Goal: Check status: Check status

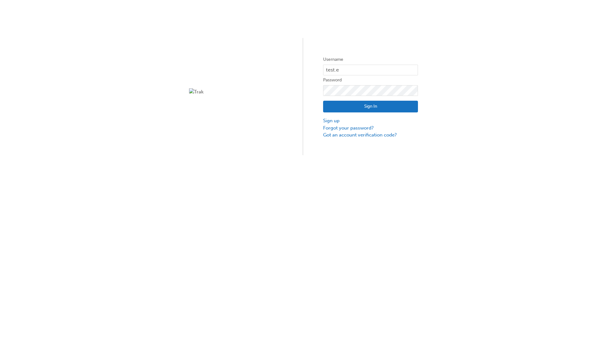
type input "test.e2e.user31"
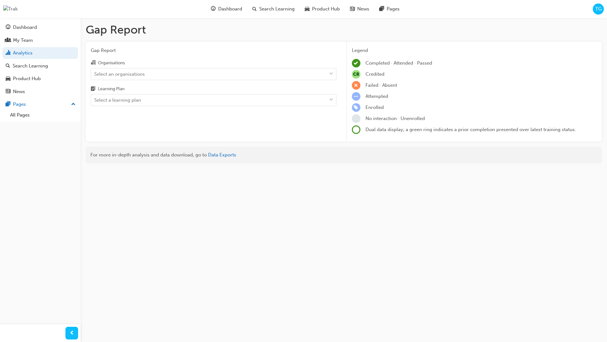
click at [95, 74] on input "Organisations Select an organisations" at bounding box center [94, 73] width 1 height 5
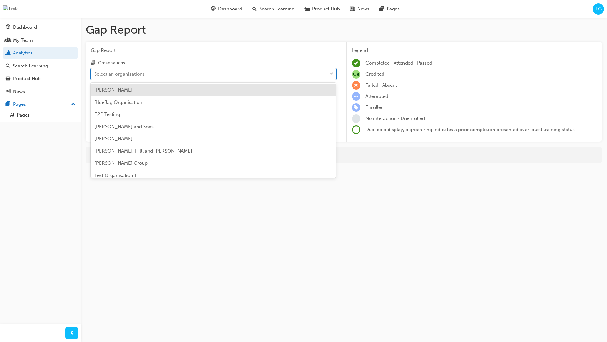
click at [95, 100] on input "Learning Plan Select a learning plan" at bounding box center [94, 99] width 1 height 5
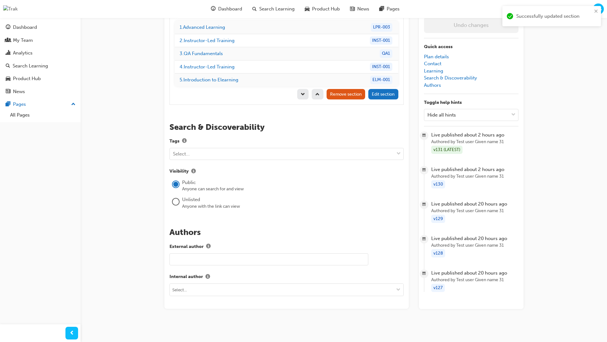
scroll to position [89, 0]
